Goal: Transaction & Acquisition: Purchase product/service

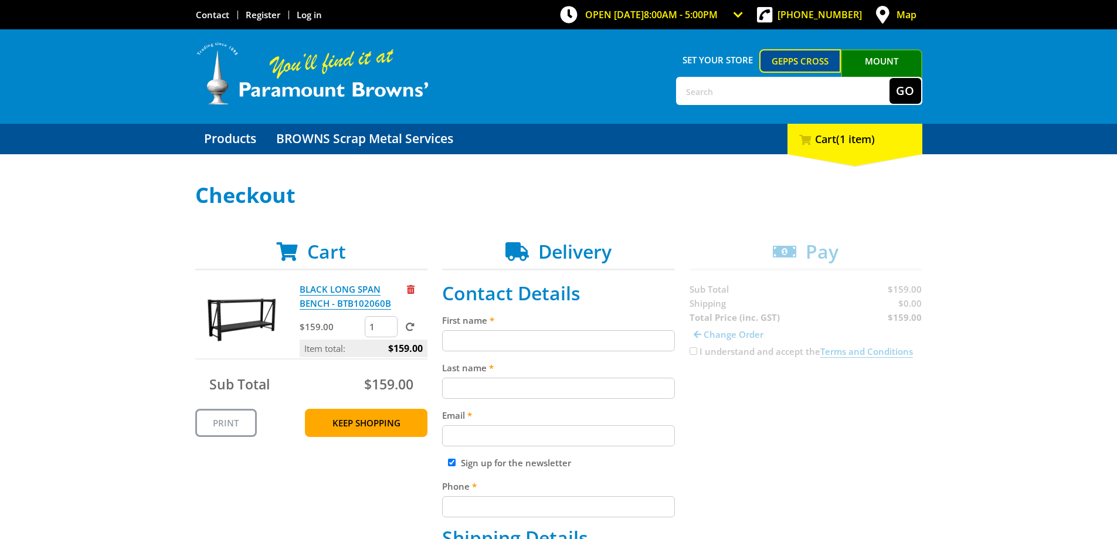
scroll to position [59, 0]
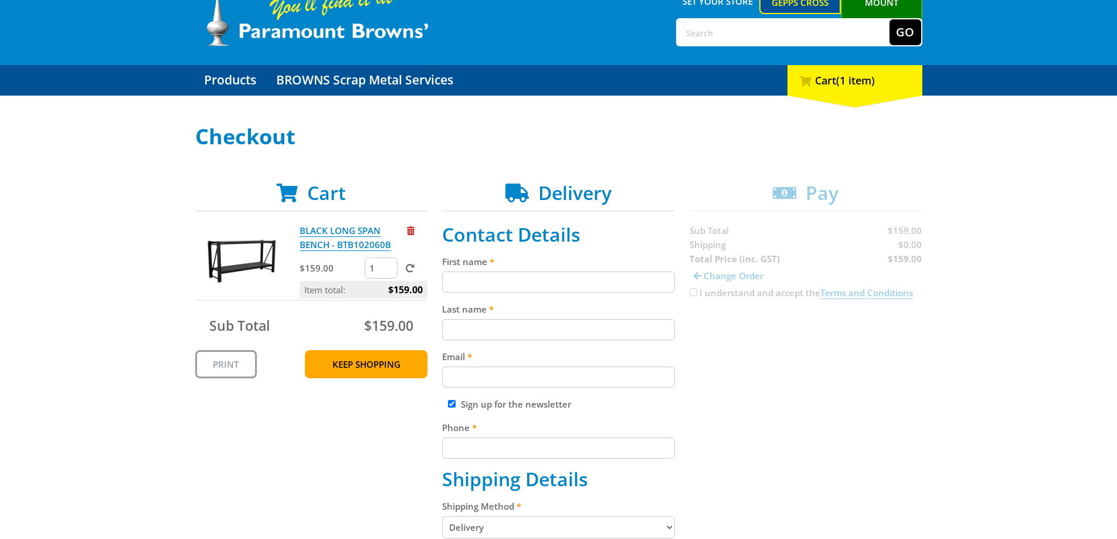
click at [474, 272] on input "First name" at bounding box center [558, 281] width 233 height 21
type input "[PERSON_NAME]"
type input "[EMAIL_ADDRESS][DOMAIN_NAME]"
type input "0477999475"
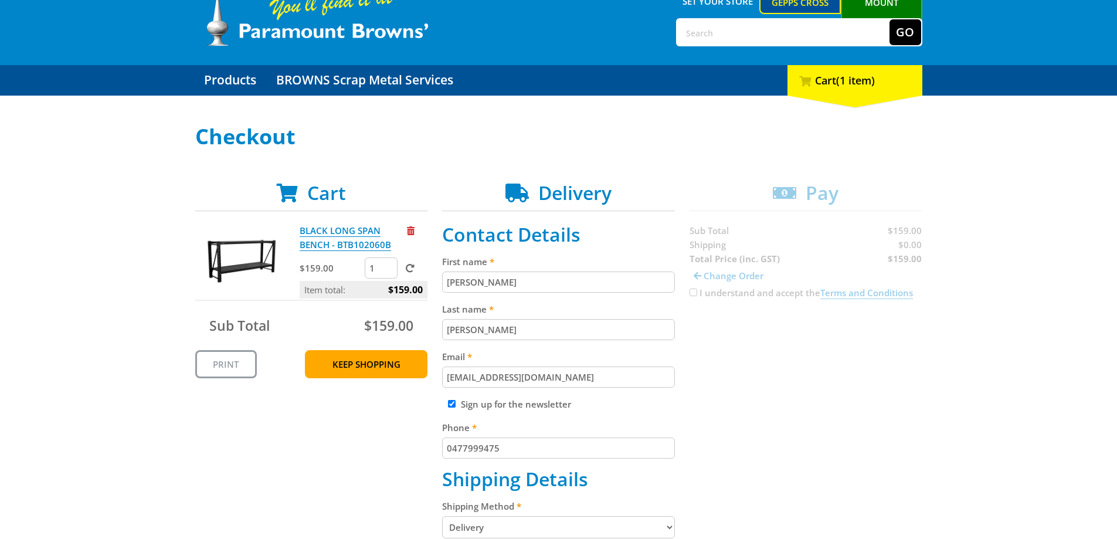
type input "Energy Logistix"
type input "[STREET_ADDRESS][PERSON_NAME]"
type input "Largs North"
type input "5016"
select select "SA"
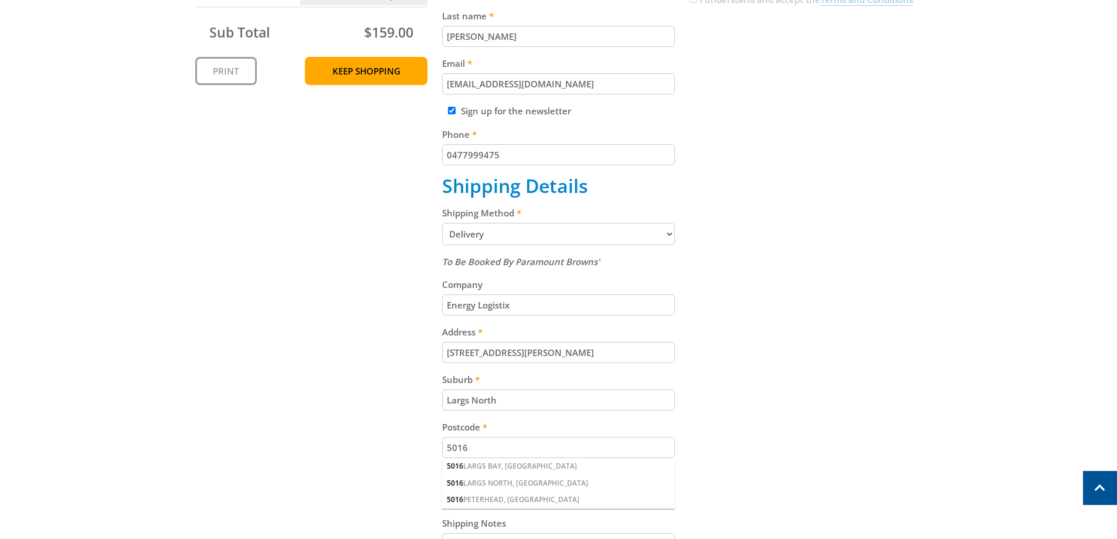
scroll to position [410, 0]
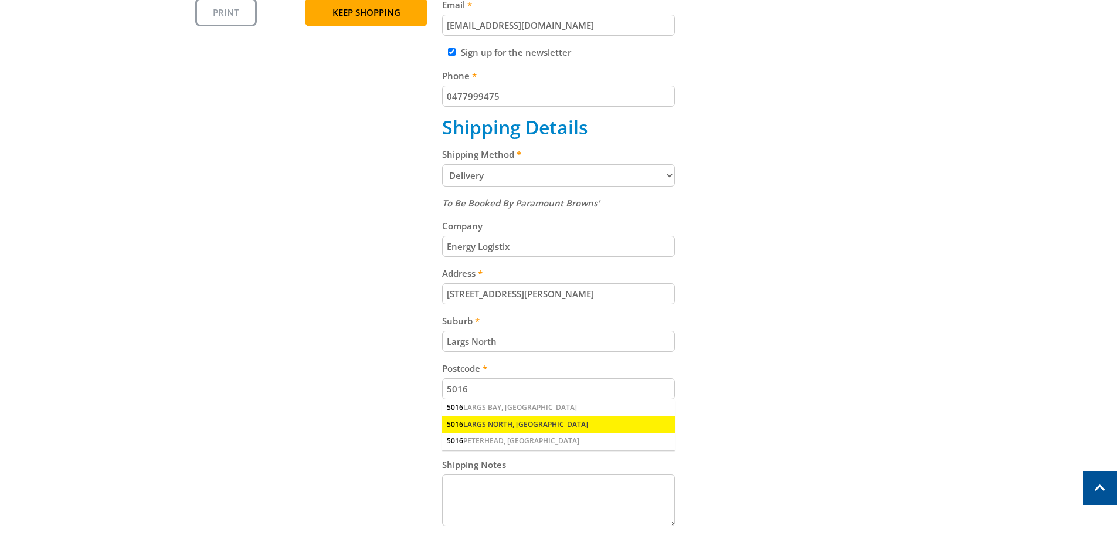
click at [496, 418] on div "[STREET_ADDRESS]" at bounding box center [558, 424] width 233 height 16
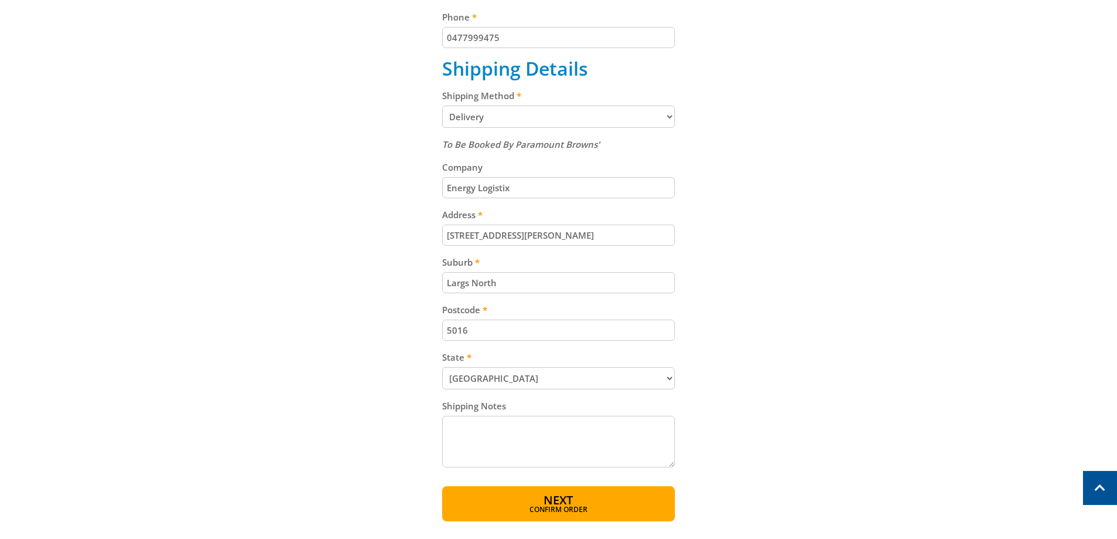
scroll to position [645, 0]
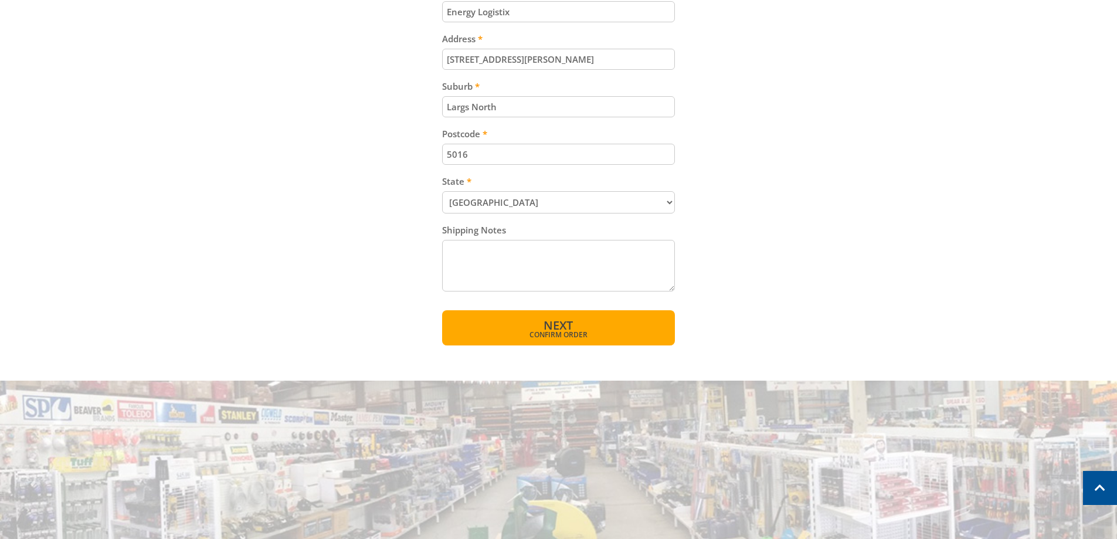
click at [530, 333] on span "Confirm order" at bounding box center [558, 334] width 182 height 7
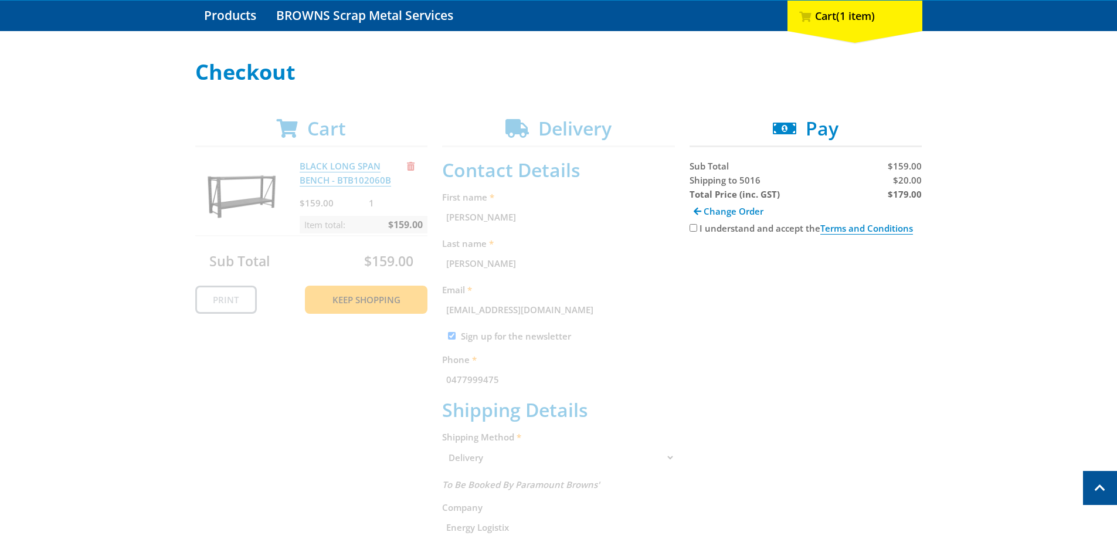
scroll to position [64, 0]
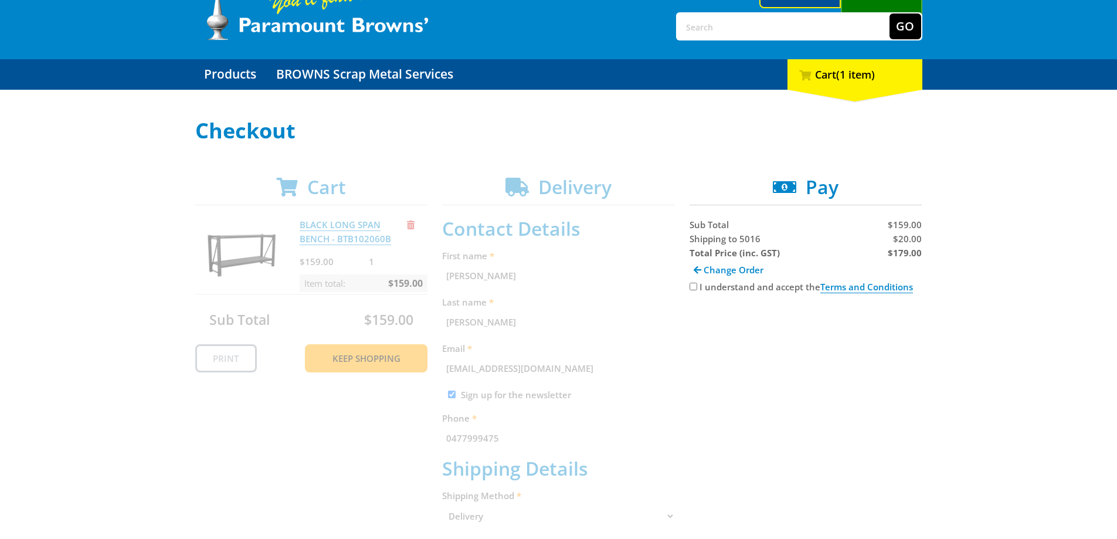
click at [693, 286] on input "I understand and accept the Terms and Conditions" at bounding box center [693, 287] width 8 height 8
checkbox input "true"
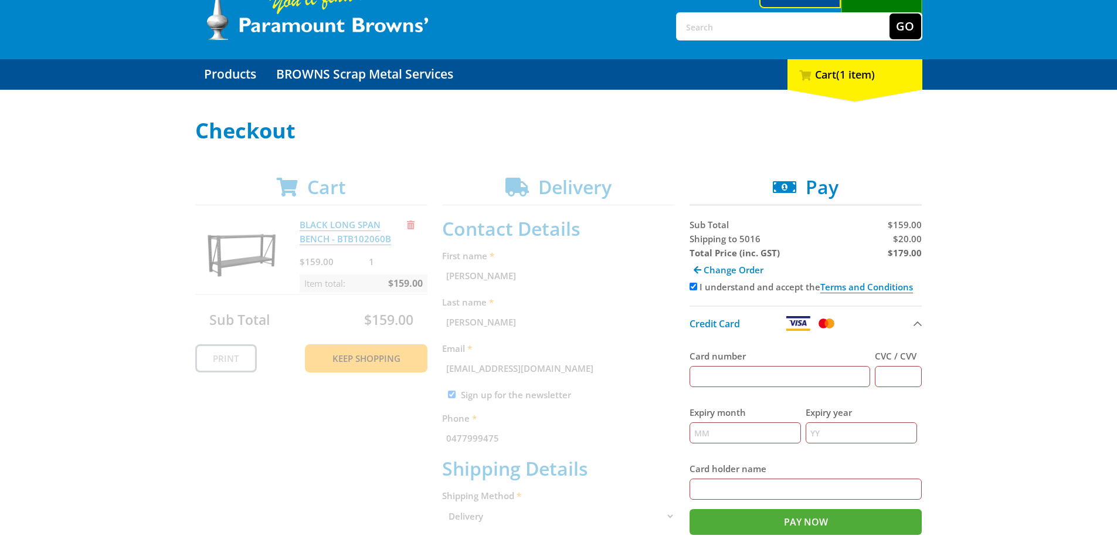
scroll to position [123, 0]
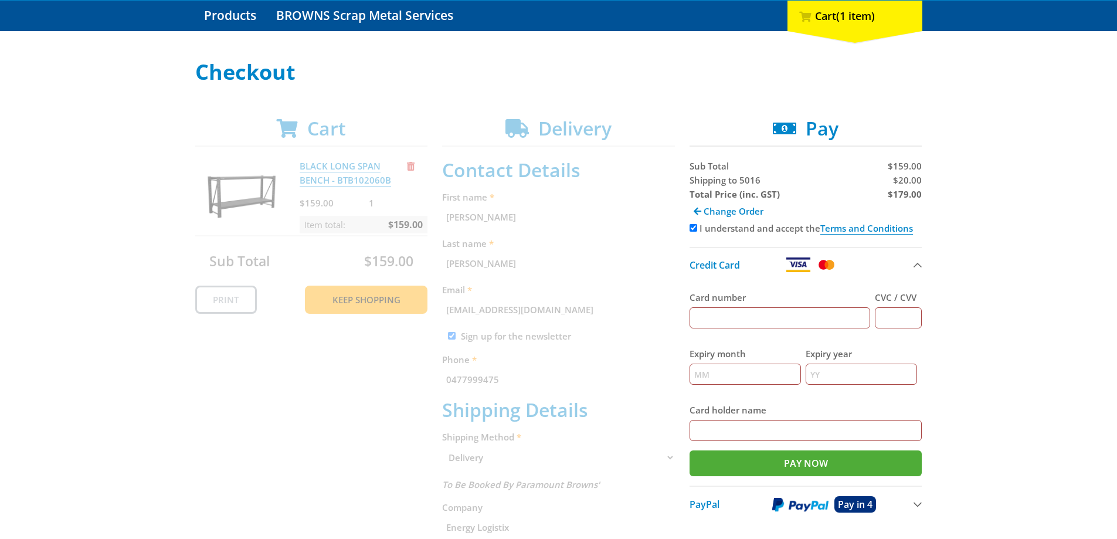
click at [851, 319] on input "Card number" at bounding box center [779, 317] width 181 height 21
type input "[CREDIT_CARD_NUMBER]"
type input "324"
type input "08"
type input "2028"
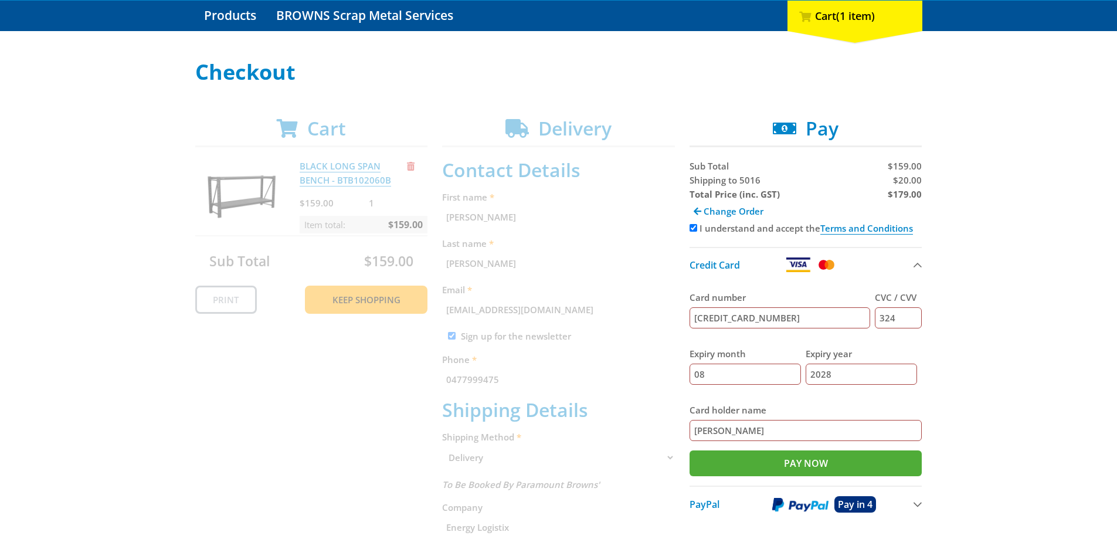
scroll to position [182, 0]
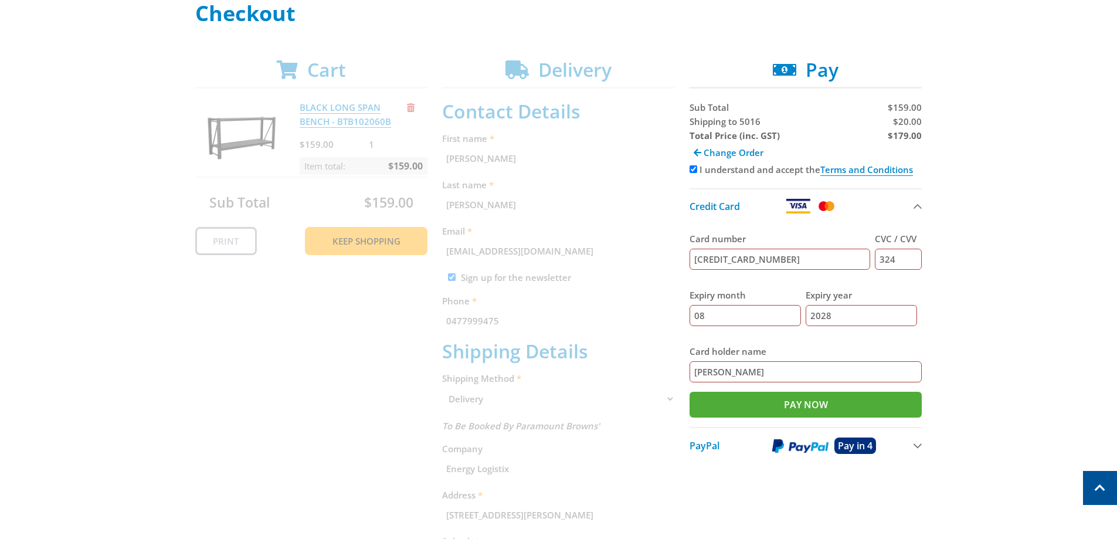
drag, startPoint x: 792, startPoint y: 367, endPoint x: 666, endPoint y: 374, distance: 126.2
click at [666, 374] on div "Cart BLACK LONG SPAN BENCH - BTB102060B $159.00 1 Item total: $159.00 Sub Total…" at bounding box center [558, 427] width 727 height 737
click at [774, 369] on input "[PERSON_NAME]" at bounding box center [805, 371] width 233 height 21
type input "[PERSON_NAME]"
click at [1009, 350] on div "Select your Delivery Method Personal Pick up Available [DATE] Courier Pick up A…" at bounding box center [558, 399] width 1117 height 794
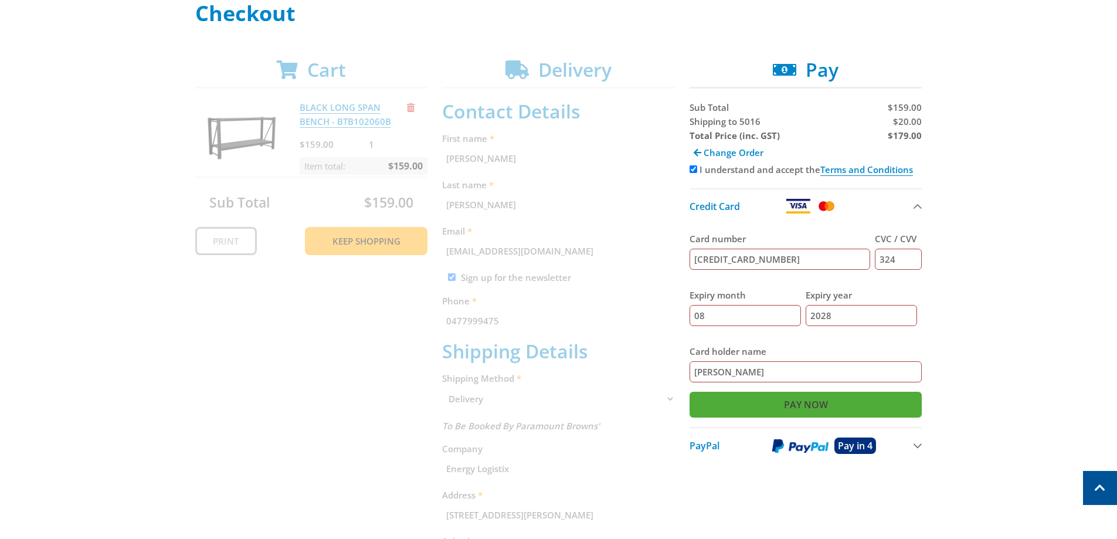
click at [840, 403] on input "Pay Now" at bounding box center [805, 405] width 233 height 26
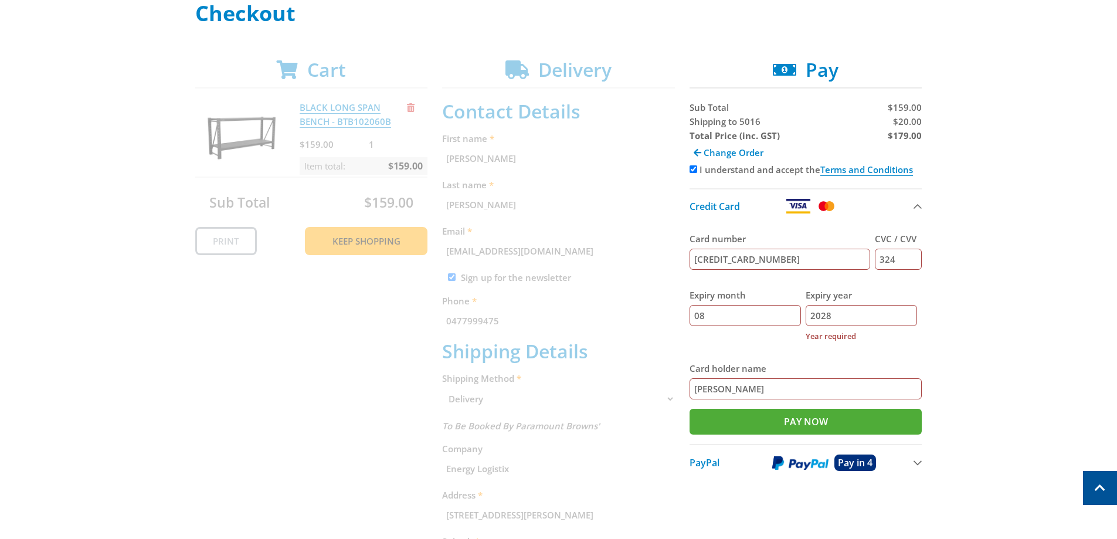
click at [839, 331] on label "Year required" at bounding box center [860, 336] width 111 height 14
click at [839, 326] on input "2028" at bounding box center [860, 315] width 111 height 21
click at [842, 316] on input "2028" at bounding box center [860, 315] width 111 height 21
click at [821, 315] on input "2028" at bounding box center [860, 315] width 111 height 21
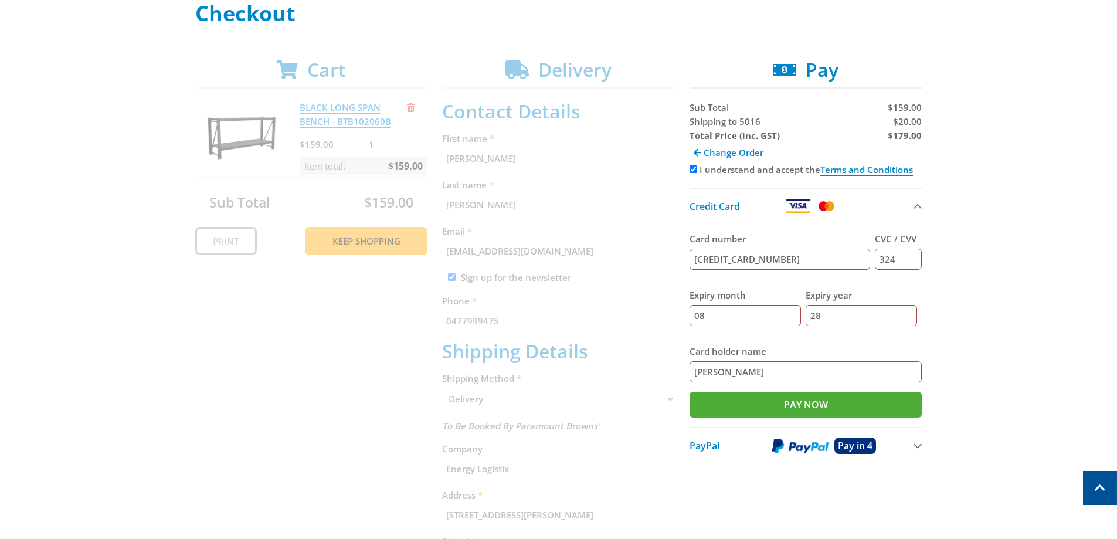
type input "28"
click at [979, 302] on div "Select your Delivery Method Personal Pick up Available [DATE] Courier Pick up A…" at bounding box center [558, 399] width 1117 height 794
click at [813, 411] on input "Pay Now" at bounding box center [805, 405] width 233 height 26
type input "Paying..."
